Goal: Information Seeking & Learning: Learn about a topic

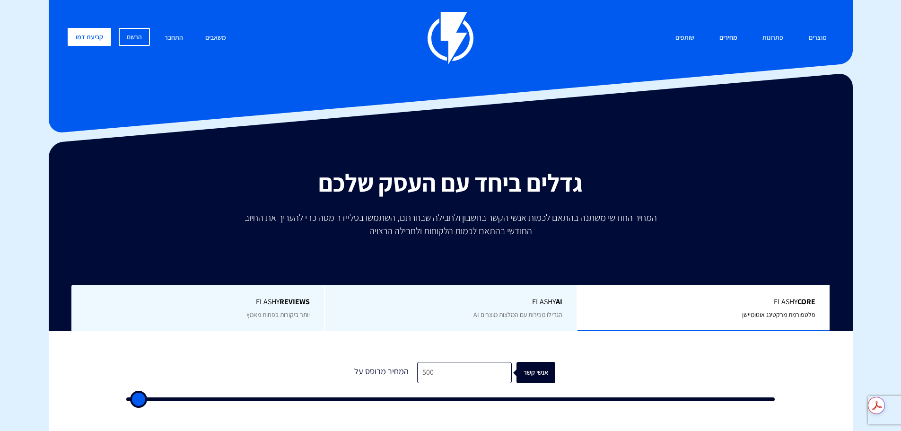
click at [729, 38] on link "מחירים" at bounding box center [728, 38] width 32 height 20
drag, startPoint x: 453, startPoint y: 375, endPoint x: 409, endPoint y: 372, distance: 44.1
click at [409, 372] on div "המחיר מבוסס על 500 אנשי קשר" at bounding box center [450, 372] width 209 height 21
type input "1"
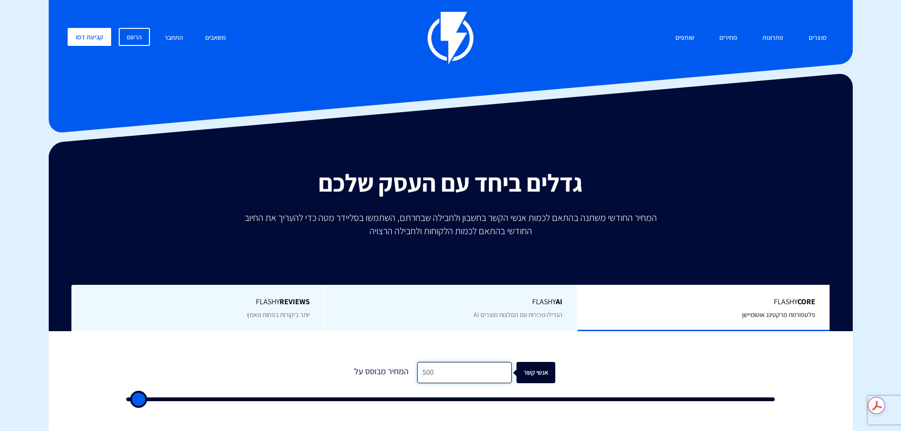
type input "500"
type input "15"
type input "500"
type input "150"
type input "500"
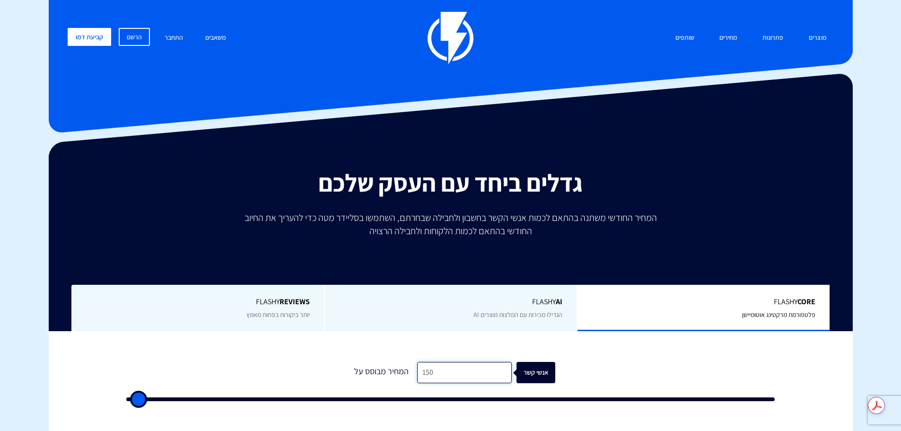
type input "1,500"
type input "1500"
type input "1,500"
click at [591, 369] on form "0 המחיר מבוסס על 1,500 אנשי קשר" at bounding box center [450, 381] width 649 height 39
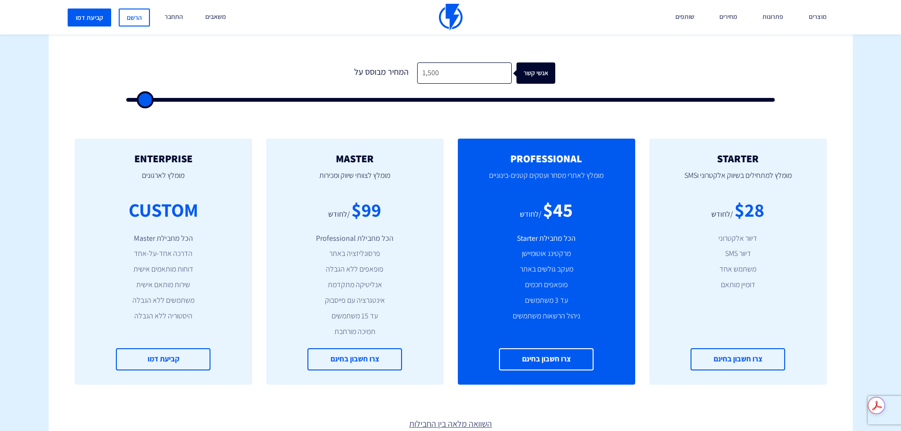
scroll to position [331, 0]
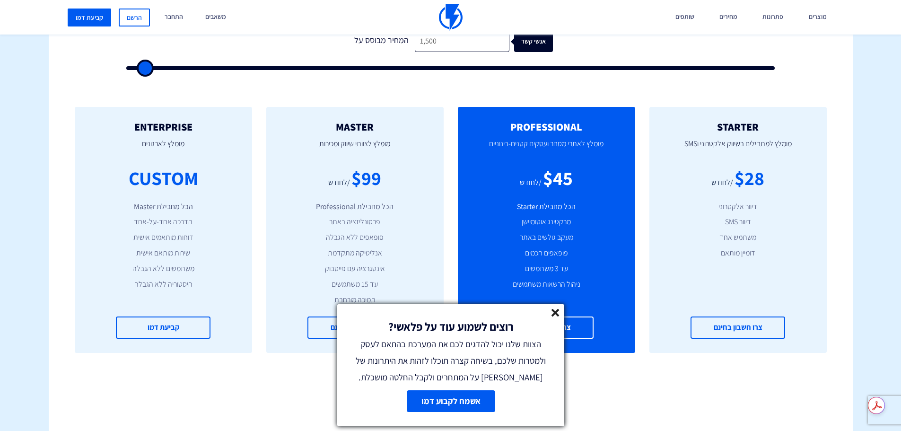
click at [556, 311] on line at bounding box center [555, 312] width 7 height 7
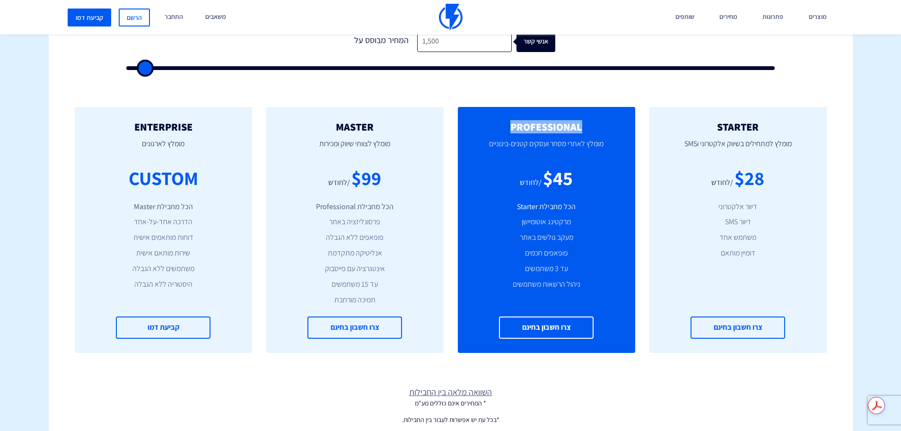
drag, startPoint x: 510, startPoint y: 130, endPoint x: 580, endPoint y: 132, distance: 70.5
click at [580, 132] on h2 "PROFESSIONAL" at bounding box center [546, 126] width 149 height 11
copy h2 "PROFESSIONAL"
